Goal: Information Seeking & Learning: Learn about a topic

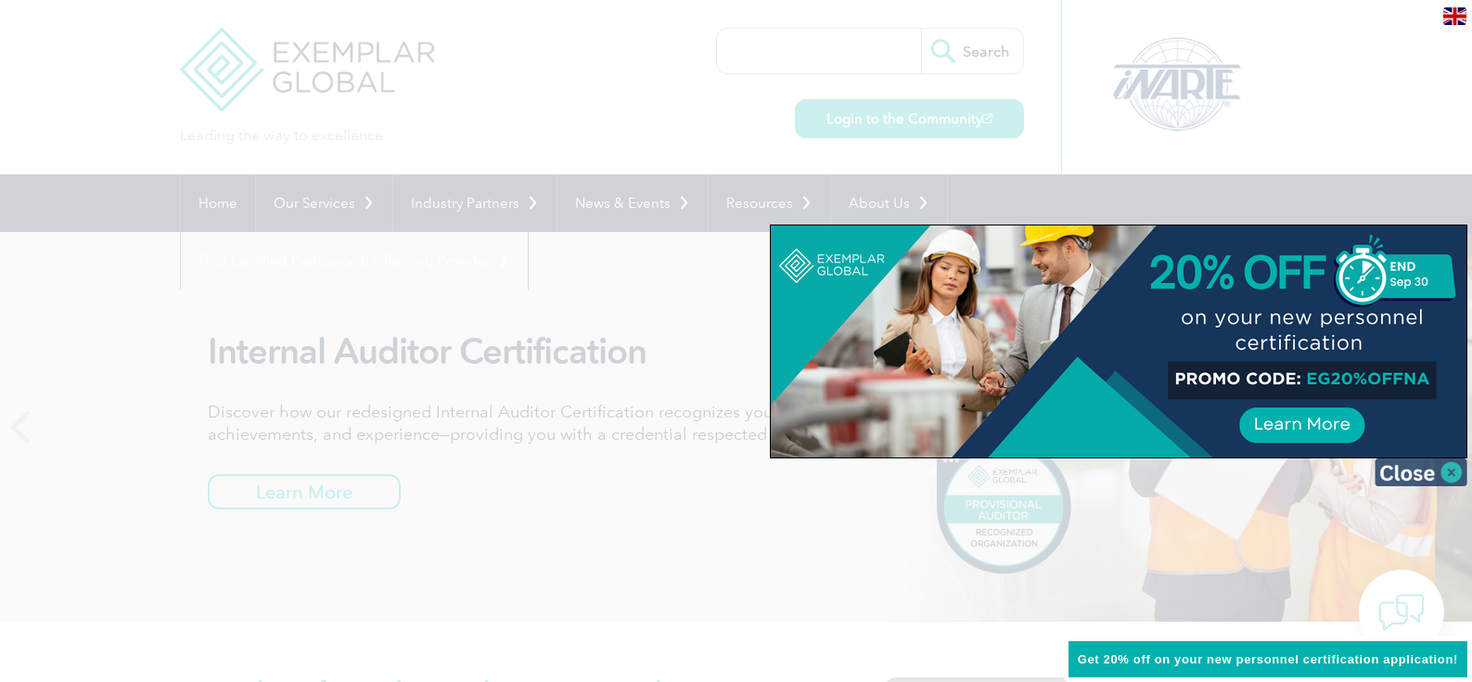
click at [1446, 475] on img at bounding box center [1421, 472] width 93 height 28
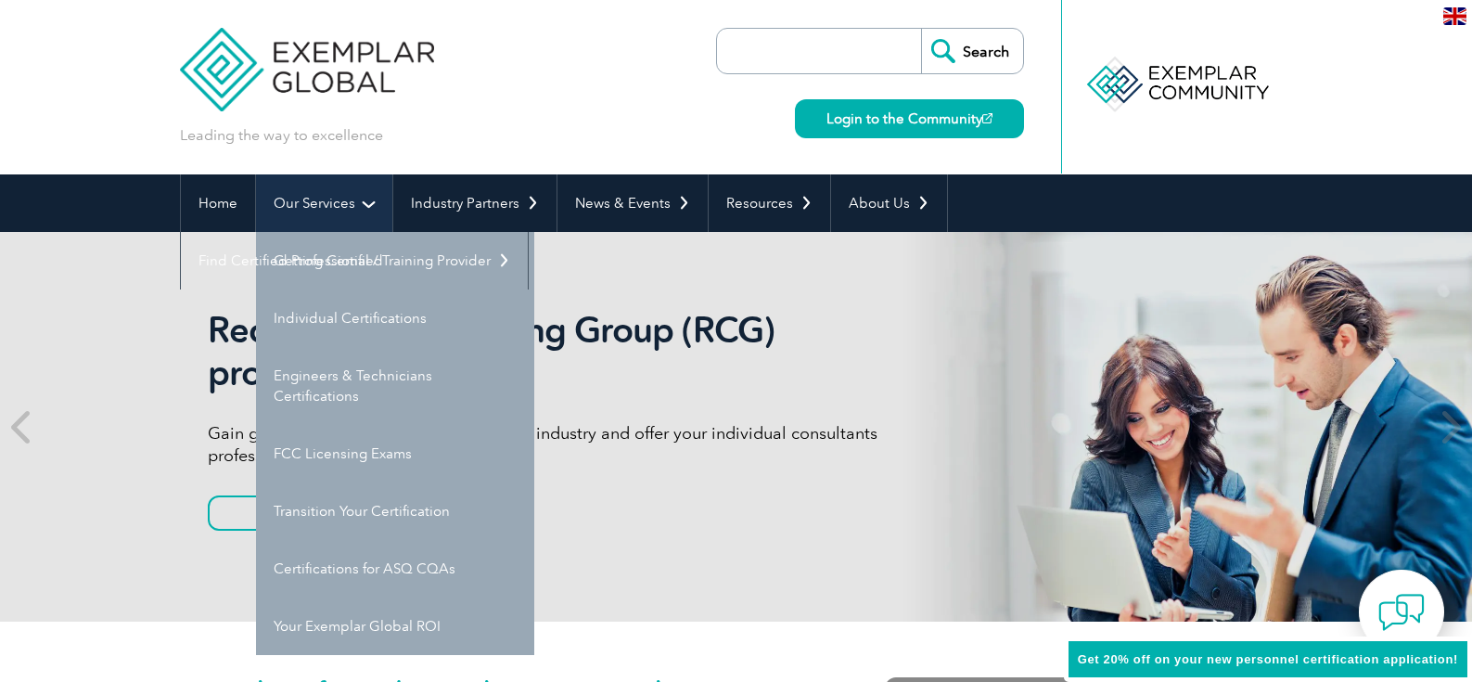
click at [302, 206] on link "Our Services" at bounding box center [324, 203] width 136 height 58
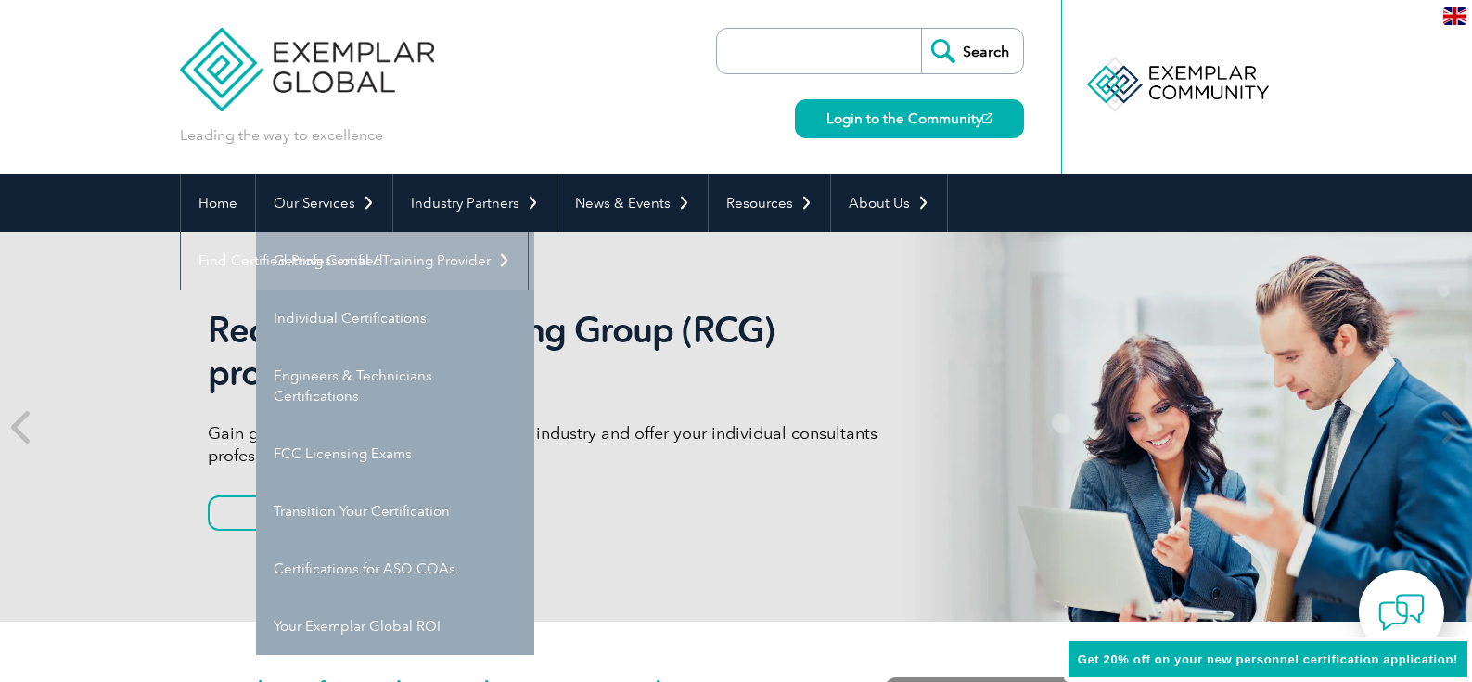
click at [322, 263] on link "Getting Certified" at bounding box center [395, 261] width 278 height 58
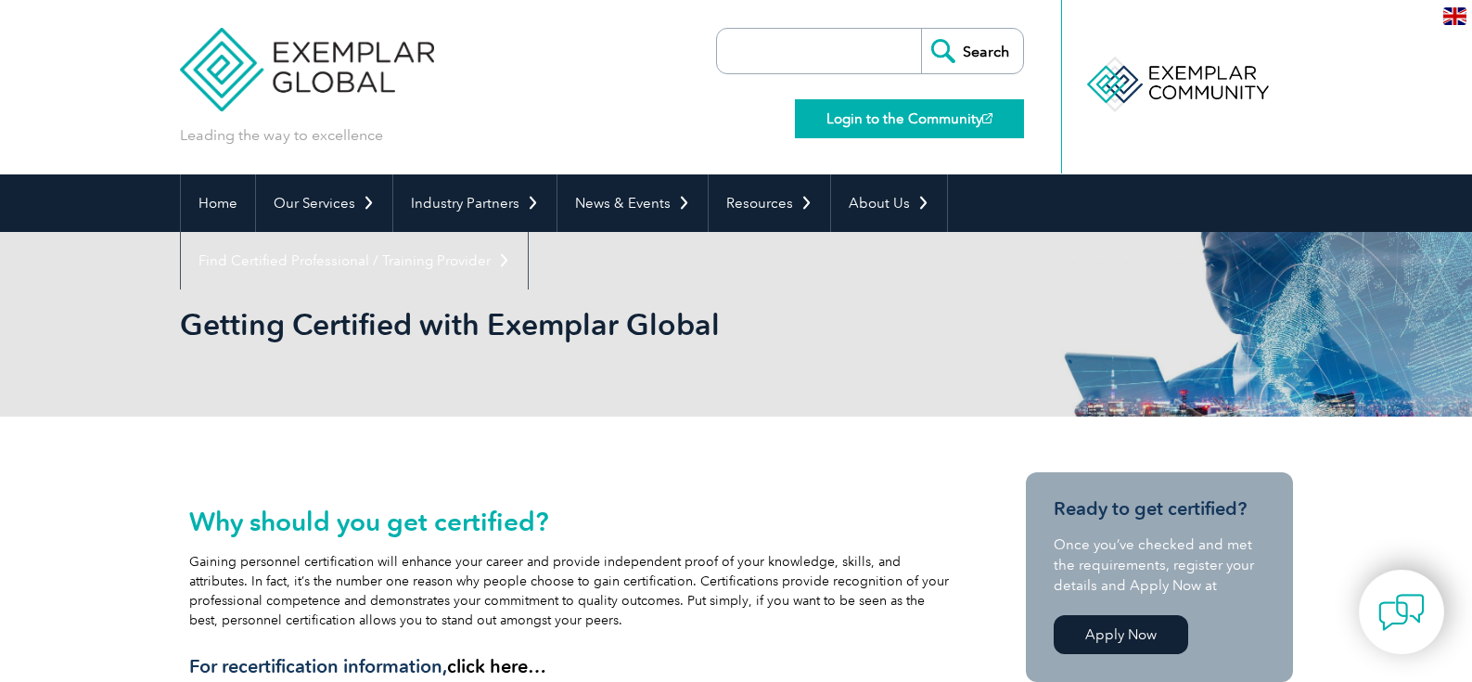
click at [928, 125] on link "Login to the Community" at bounding box center [909, 118] width 229 height 39
click at [900, 113] on link "Login to the Community" at bounding box center [909, 118] width 229 height 39
